Goal: Communication & Community: Answer question/provide support

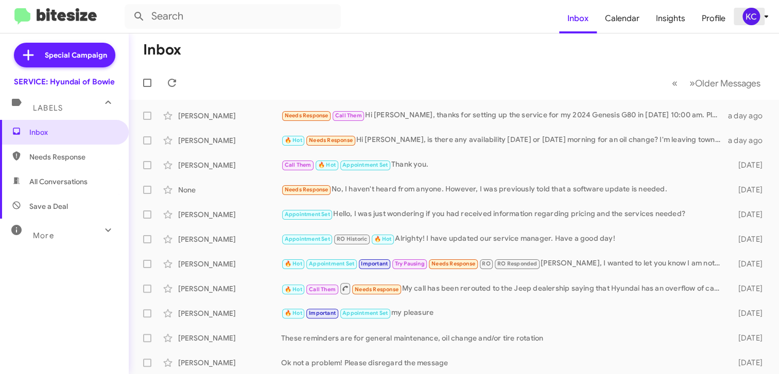
click at [747, 22] on div "KC" at bounding box center [752, 17] width 18 height 18
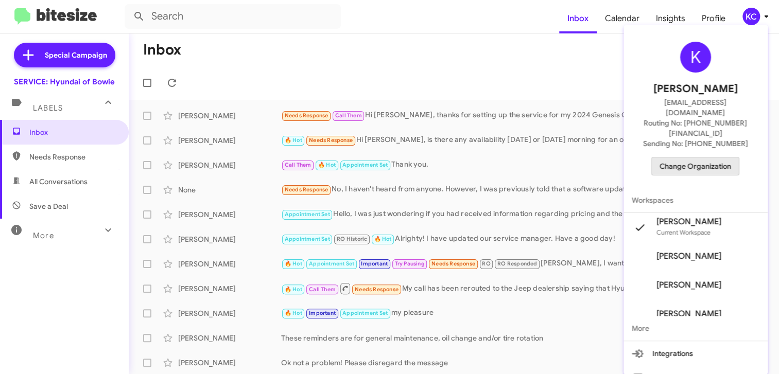
click at [722, 158] on span "Change Organization" at bounding box center [696, 167] width 72 height 18
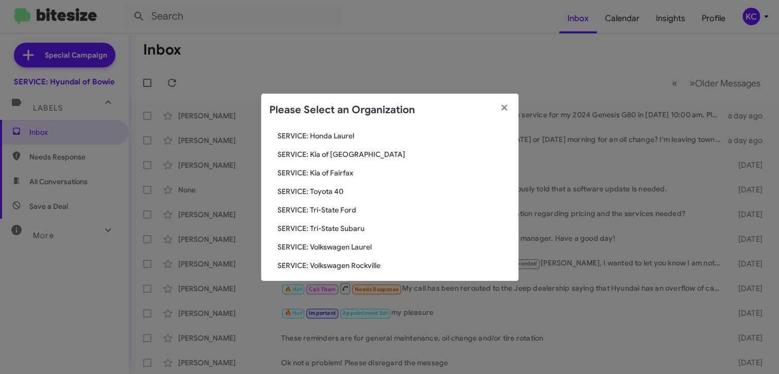
scroll to position [172, 0]
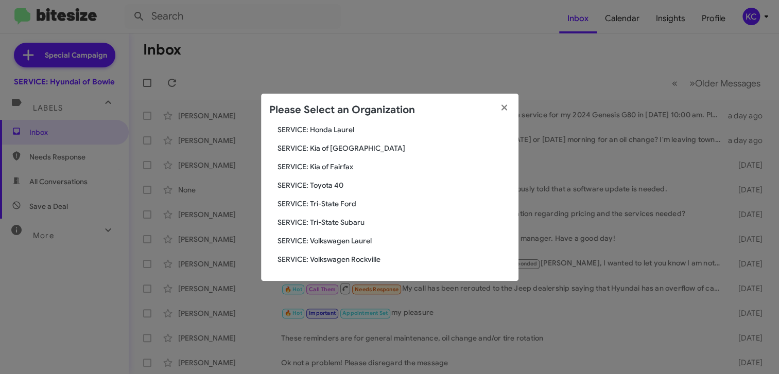
click at [350, 223] on span "SERVICE: Tri-State Subaru" at bounding box center [394, 222] width 233 height 10
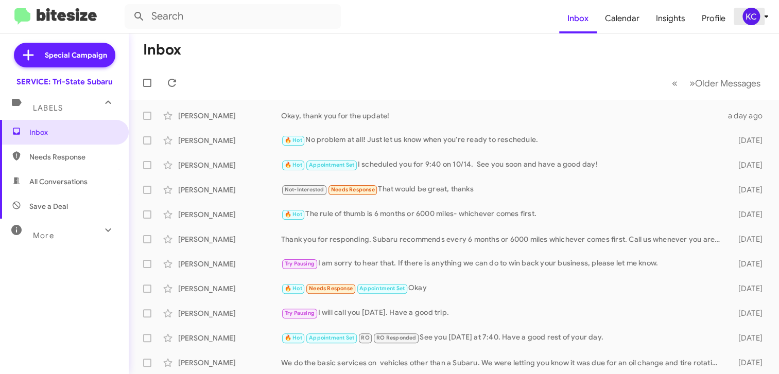
click at [743, 15] on div "KC" at bounding box center [752, 17] width 18 height 18
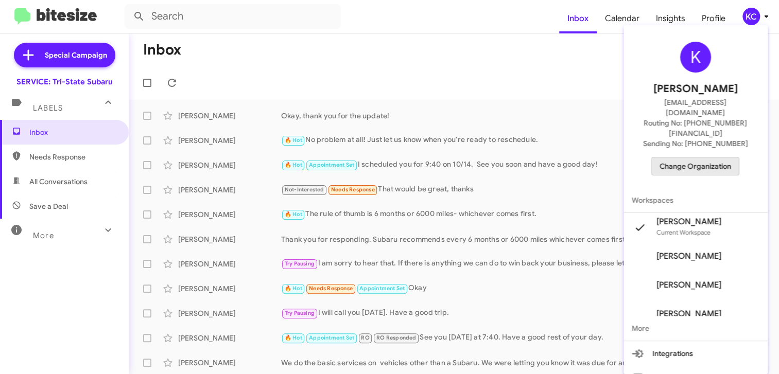
click at [694, 158] on span "Change Organization" at bounding box center [696, 167] width 72 height 18
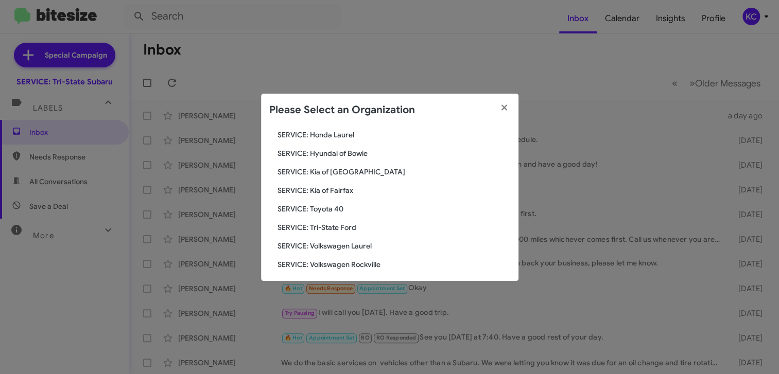
scroll to position [172, 0]
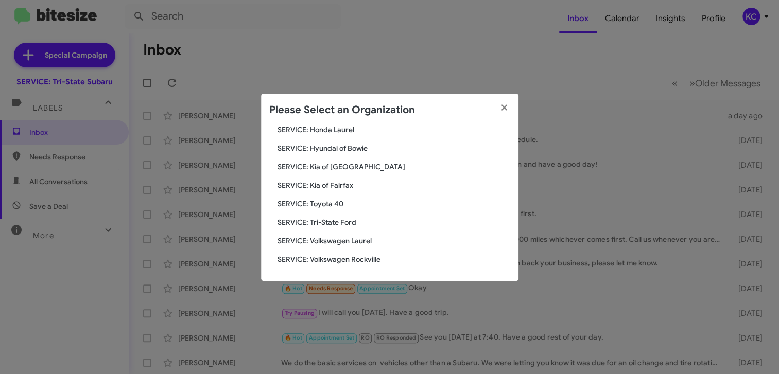
click at [331, 220] on span "SERVICE: Tri-State Ford" at bounding box center [394, 222] width 233 height 10
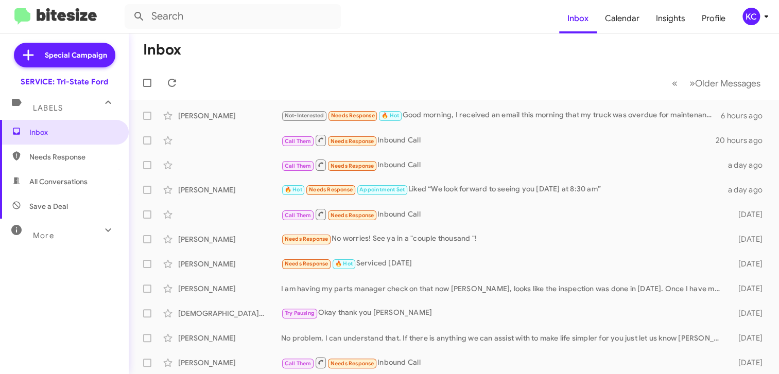
click at [749, 15] on div "KC" at bounding box center [752, 17] width 18 height 18
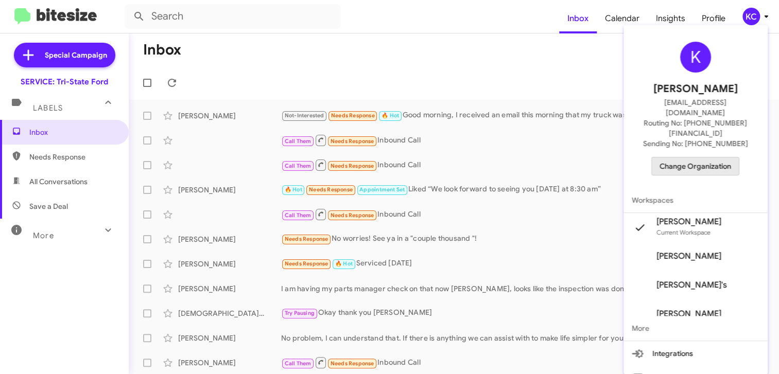
click at [708, 158] on span "Change Organization" at bounding box center [696, 167] width 72 height 18
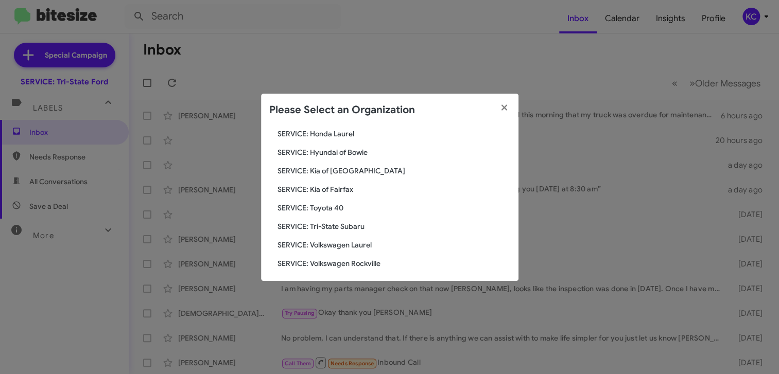
scroll to position [172, 0]
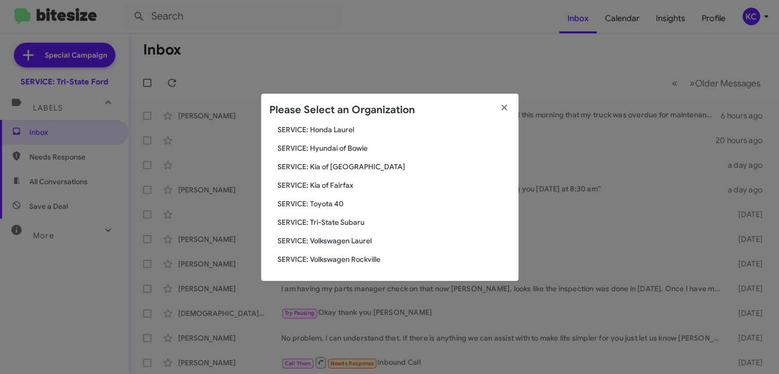
click at [324, 186] on span "SERVICE: Kia of Fairfax" at bounding box center [394, 185] width 233 height 10
click at [325, 184] on span "SERVICE: Kia of Fairfax" at bounding box center [394, 185] width 233 height 10
click at [332, 187] on span "SERVICE: Kia of Fairfax" at bounding box center [394, 185] width 233 height 10
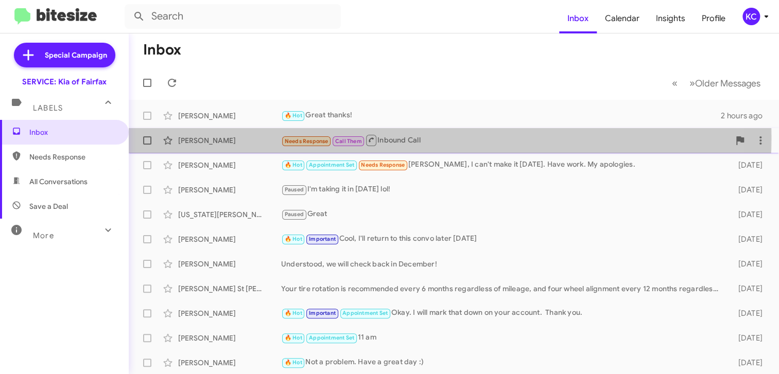
click at [301, 139] on span "Needs Response" at bounding box center [307, 141] width 44 height 7
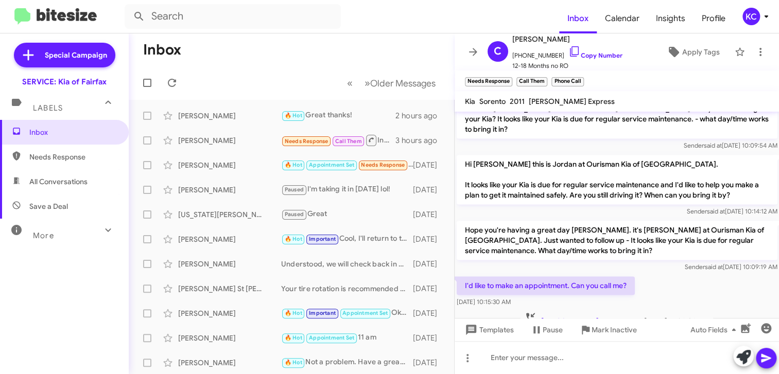
scroll to position [757, 0]
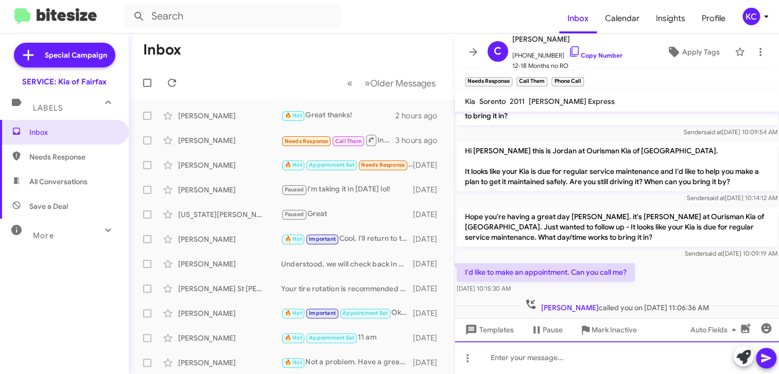
click at [551, 363] on div at bounding box center [617, 357] width 325 height 33
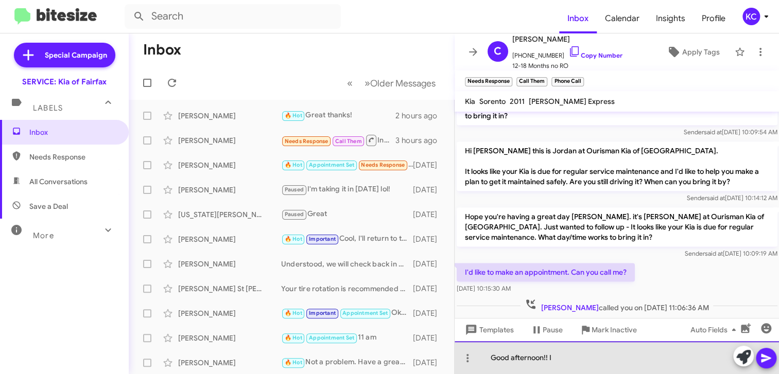
click at [573, 363] on div "Good afternoon!! I" at bounding box center [617, 357] width 325 height 33
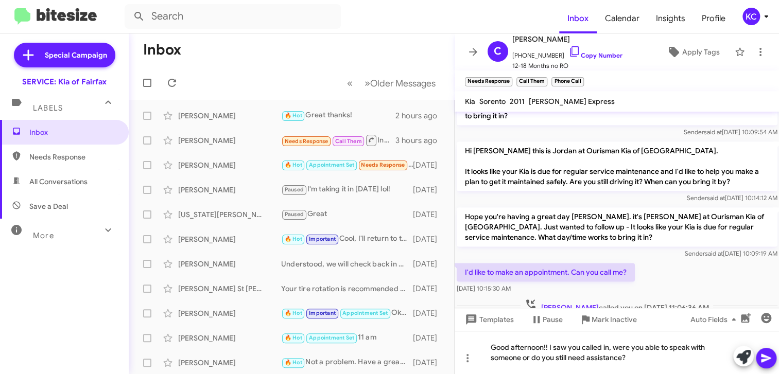
click at [763, 357] on mat-tooltip-component "Insert emoji (Ctrl+Shift+2)" at bounding box center [729, 343] width 83 height 31
click at [765, 356] on icon at bounding box center [766, 358] width 10 height 9
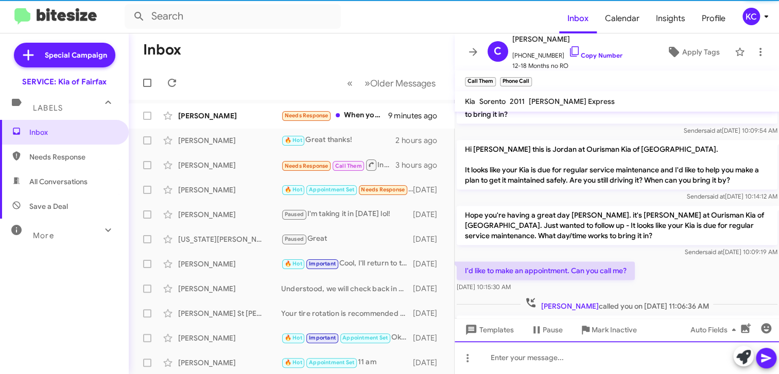
scroll to position [805, 0]
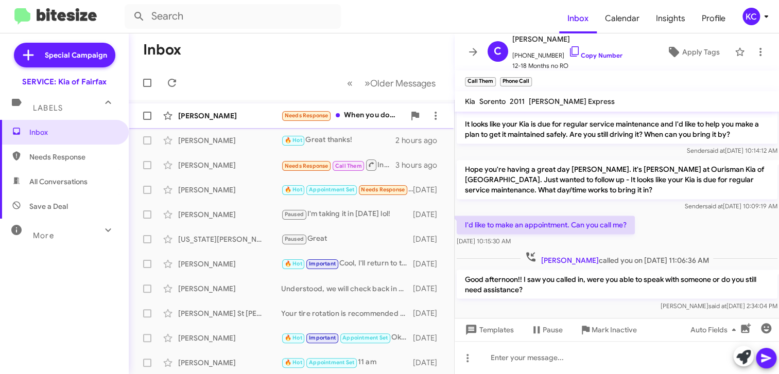
click at [378, 108] on div "Roberto Vallejo Needs Response When you don't have charge me . I had the free o…" at bounding box center [291, 116] width 309 height 21
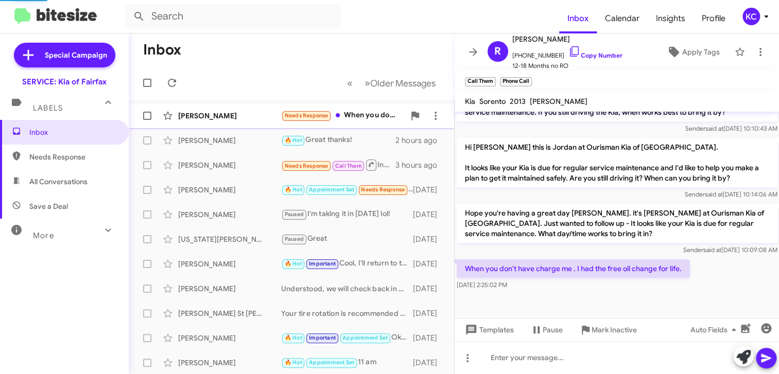
scroll to position [396, 0]
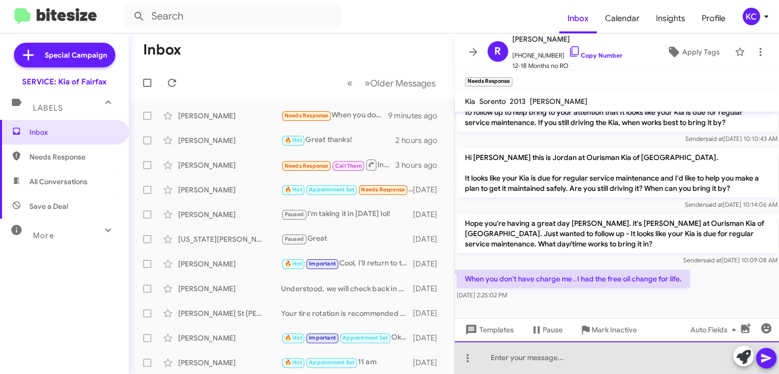
click at [581, 362] on div at bounding box center [617, 357] width 325 height 33
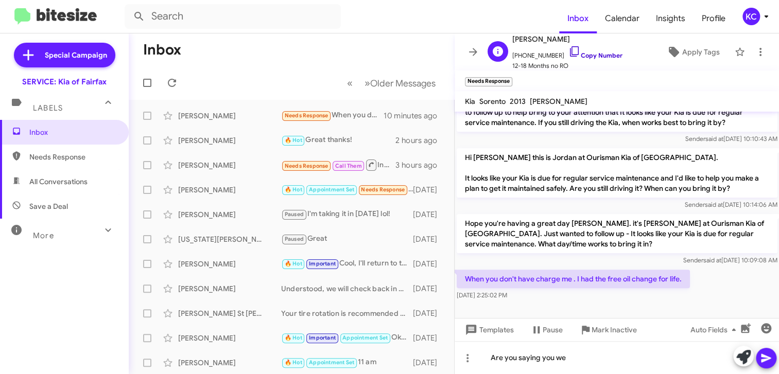
click at [569, 51] on icon at bounding box center [575, 51] width 12 height 12
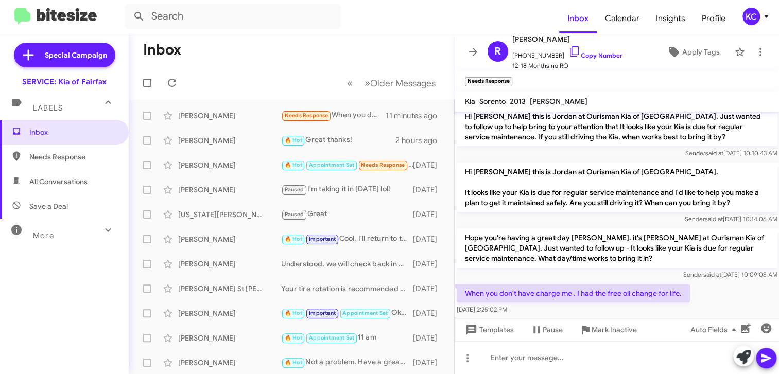
scroll to position [396, 0]
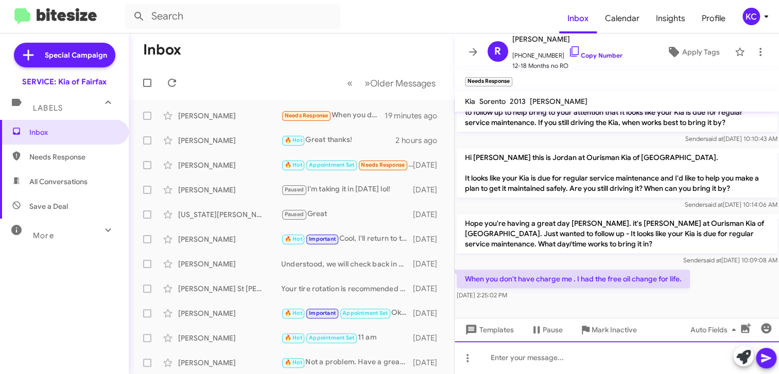
click at [541, 360] on div at bounding box center [617, 357] width 325 height 33
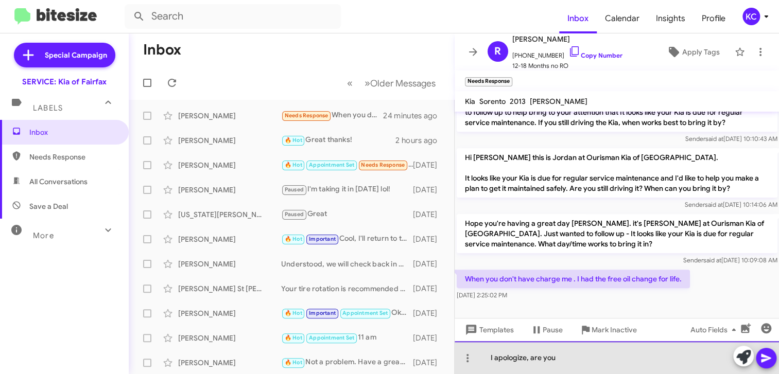
click at [567, 361] on div "I apologize, are you" at bounding box center [617, 357] width 325 height 33
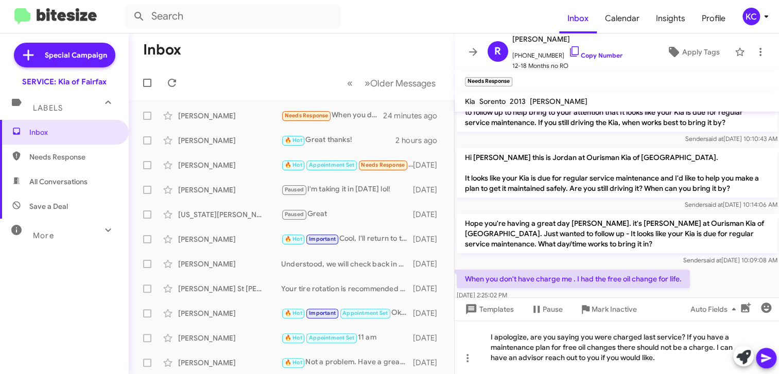
click at [765, 360] on icon at bounding box center [766, 358] width 10 height 9
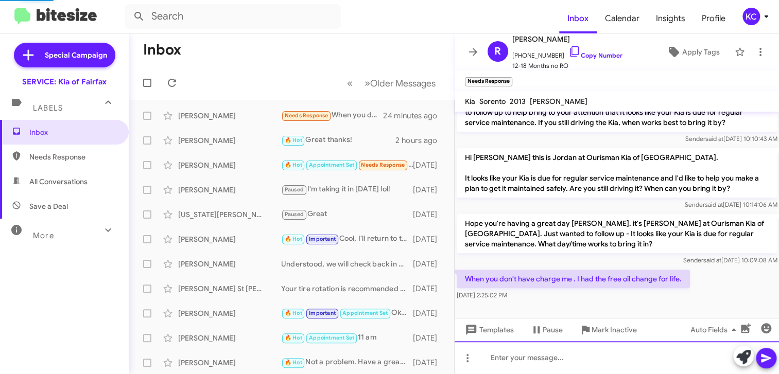
scroll to position [0, 0]
